Goal: Information Seeking & Learning: Learn about a topic

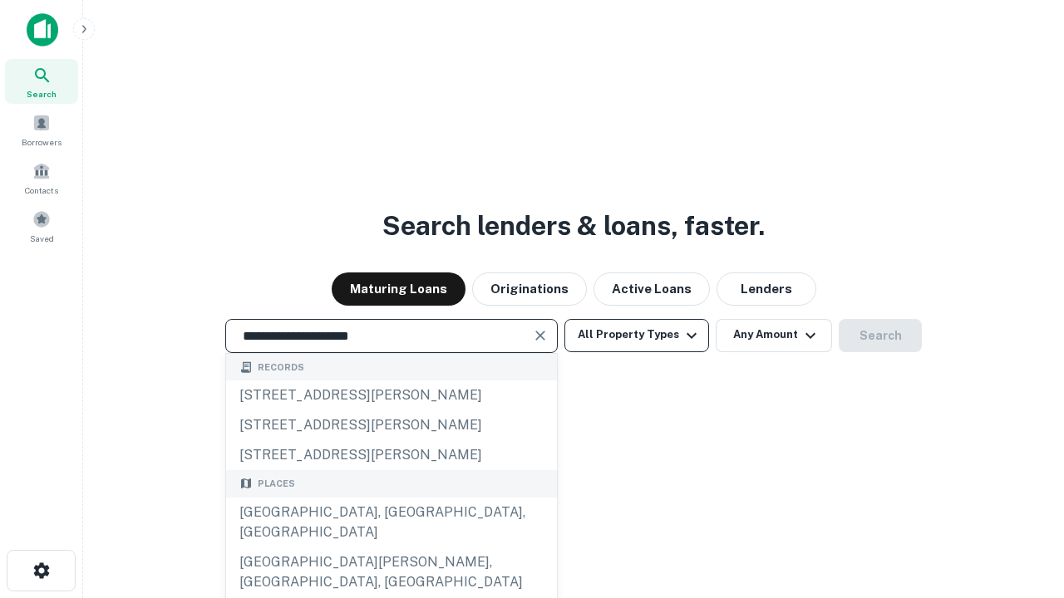
click at [391, 548] on div "[GEOGRAPHIC_DATA], [GEOGRAPHIC_DATA], [GEOGRAPHIC_DATA]" at bounding box center [391, 523] width 331 height 50
click at [637, 335] on button "All Property Types" at bounding box center [636, 335] width 145 height 33
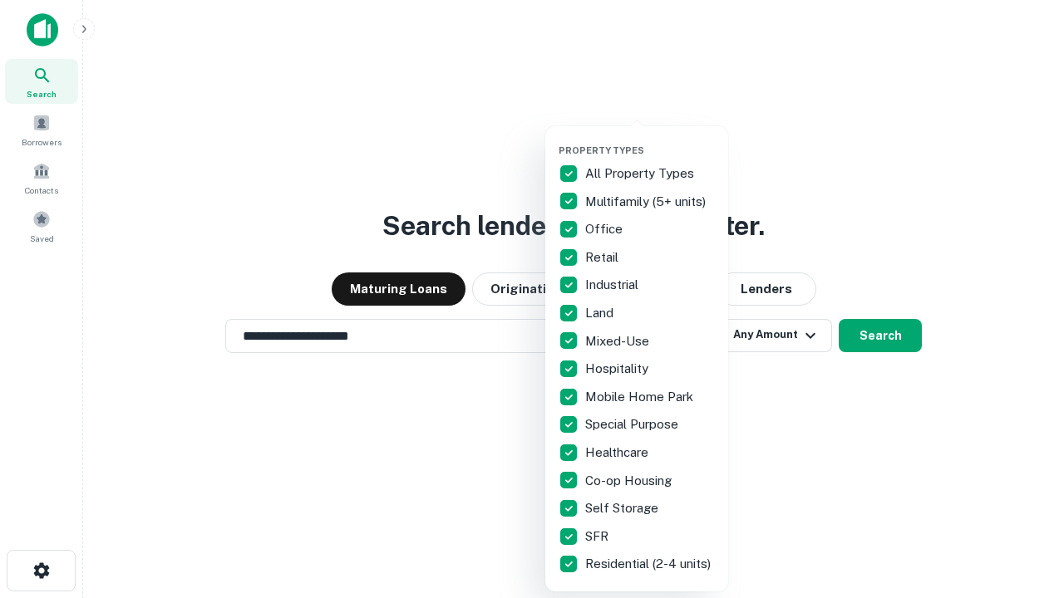
type input "**********"
click at [650, 140] on button "button" at bounding box center [650, 140] width 183 height 1
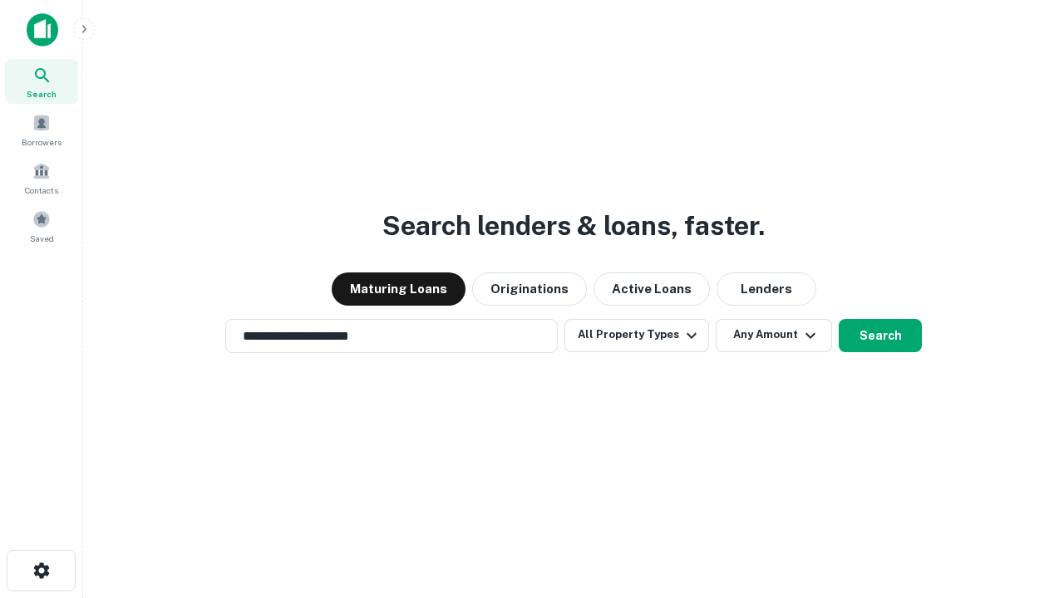
scroll to position [26, 0]
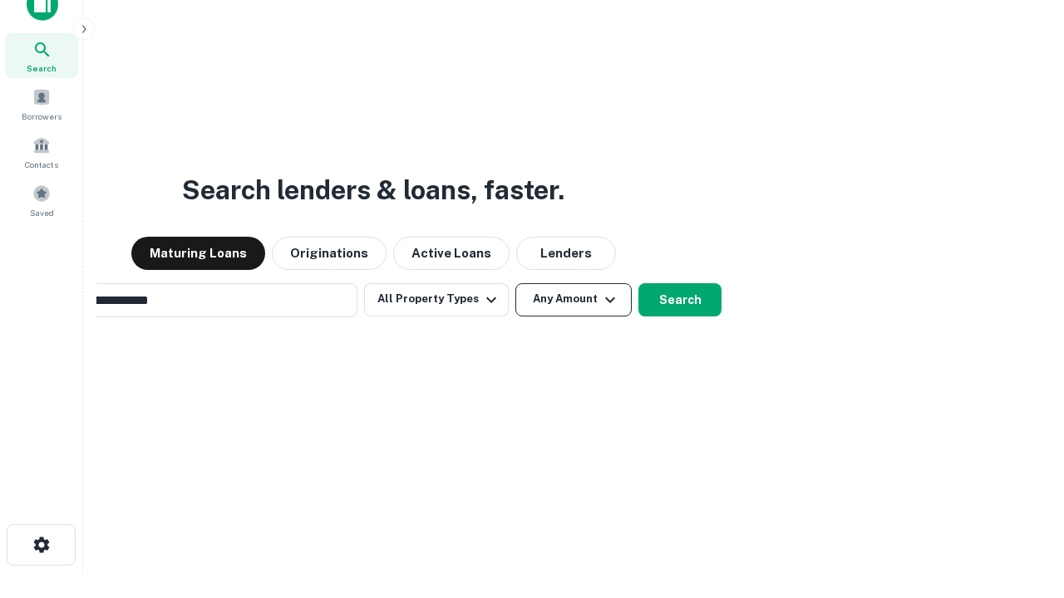
click at [515, 283] on button "Any Amount" at bounding box center [573, 299] width 116 height 33
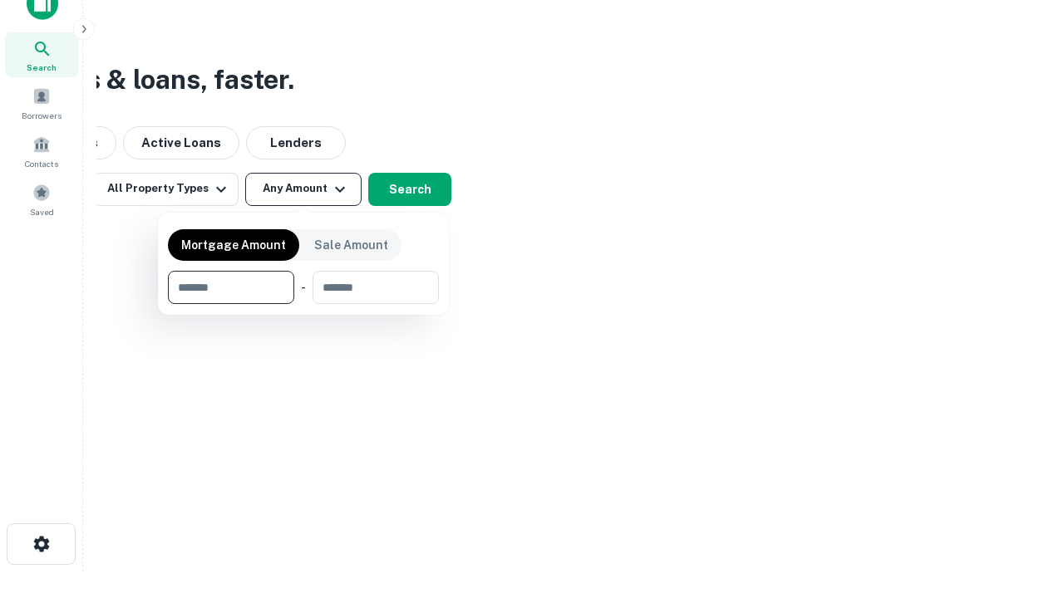
type input "*******"
click at [303, 304] on button "button" at bounding box center [303, 304] width 271 height 1
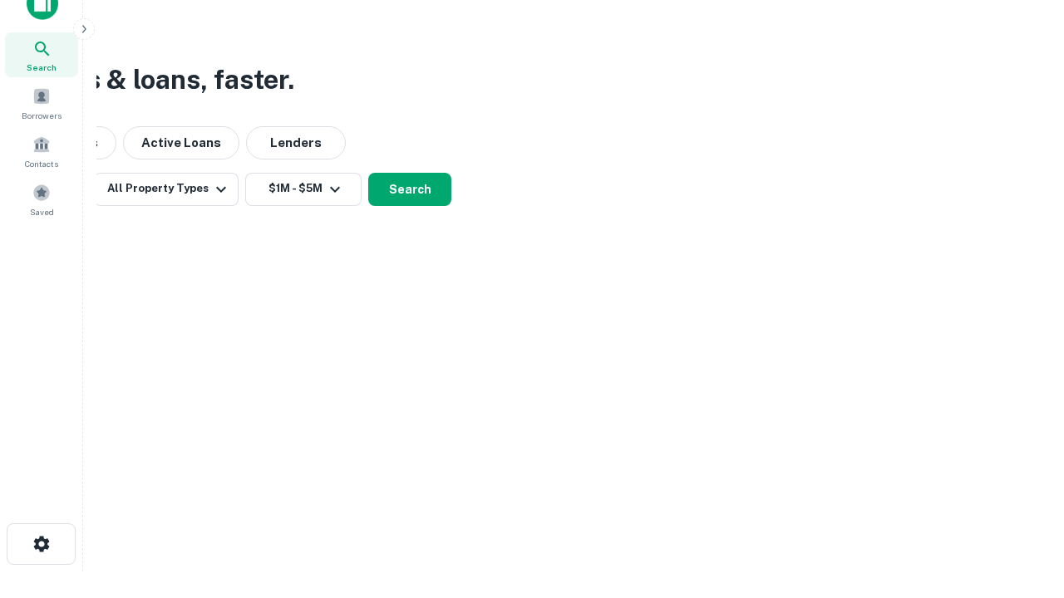
scroll to position [10, 307]
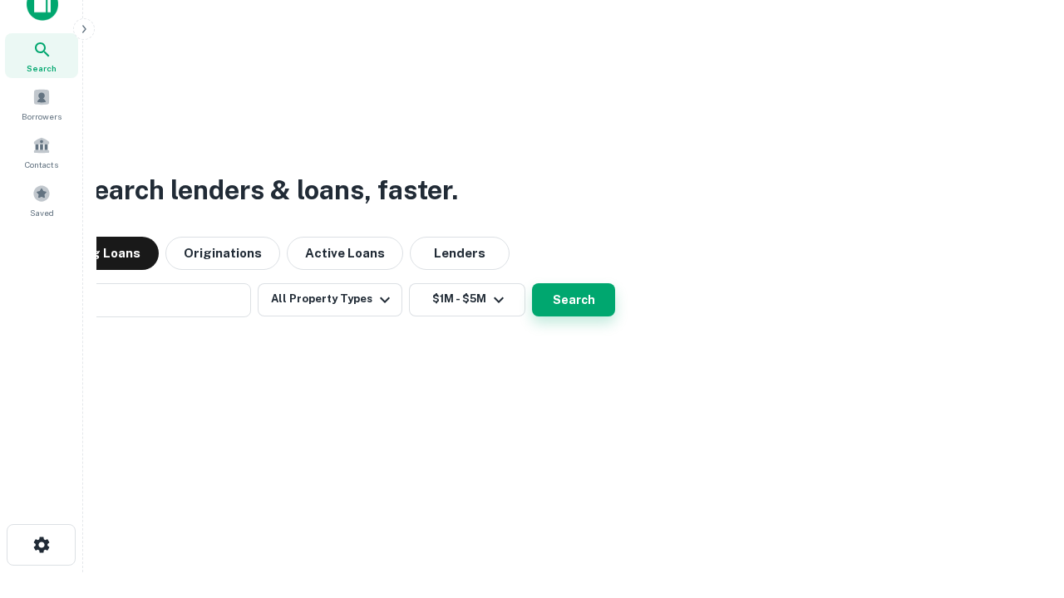
click at [532, 283] on button "Search" at bounding box center [573, 299] width 83 height 33
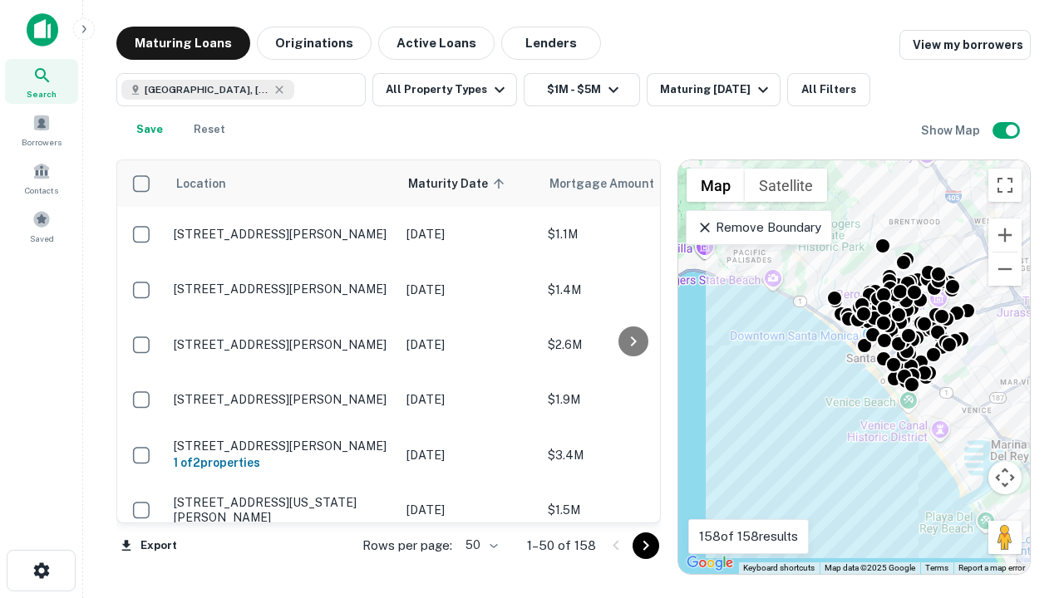
click at [479, 545] on body "Search Borrowers Contacts Saved Maturing Loans Originations Active Loans Lender…" at bounding box center [532, 299] width 1064 height 598
click at [480, 504] on li "25" at bounding box center [480, 504] width 48 height 30
click at [645, 545] on icon "Go to next page" at bounding box center [646, 546] width 20 height 20
